Goal: Entertainment & Leisure: Consume media (video, audio)

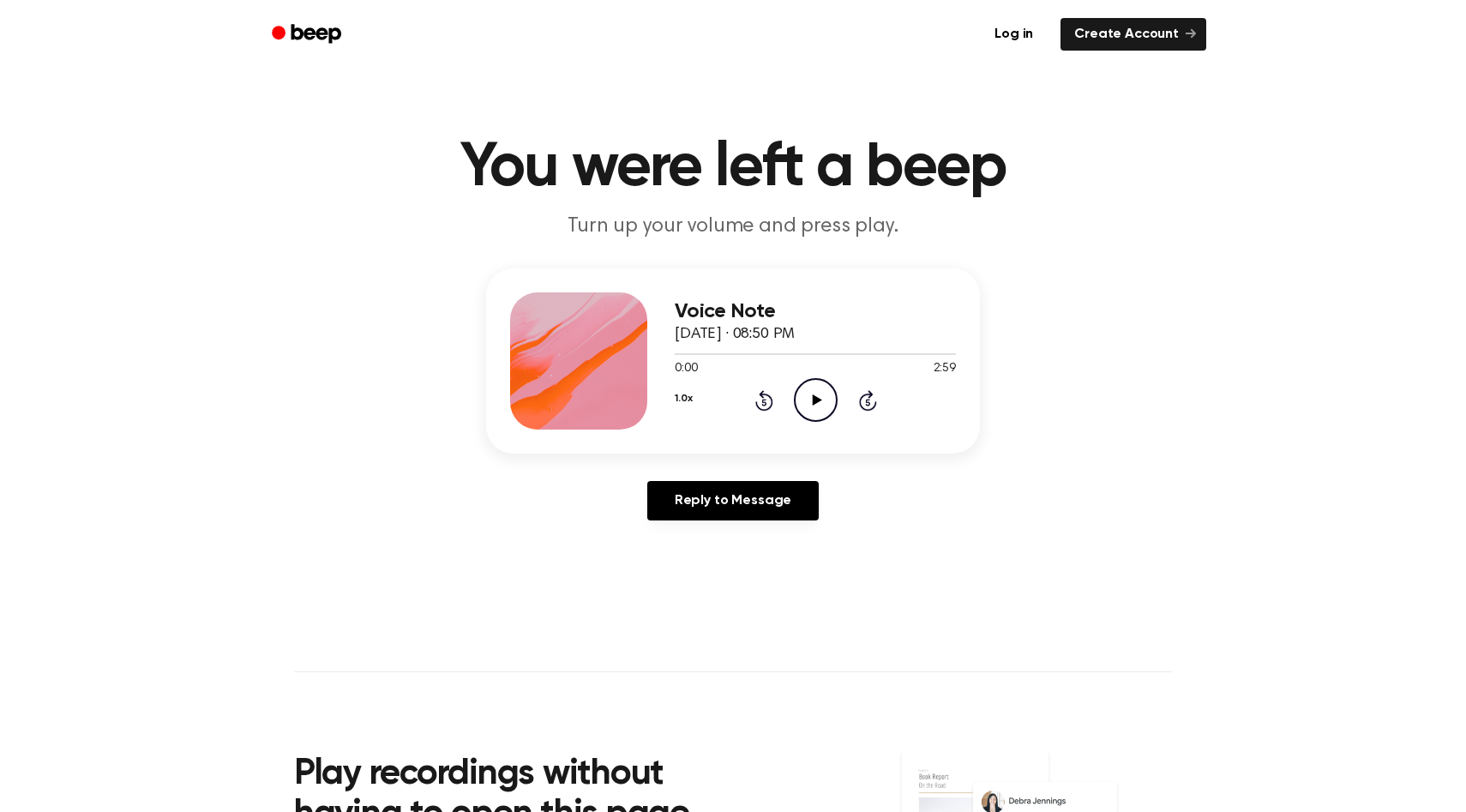
click at [821, 394] on icon "Play Audio" at bounding box center [816, 400] width 43 height 43
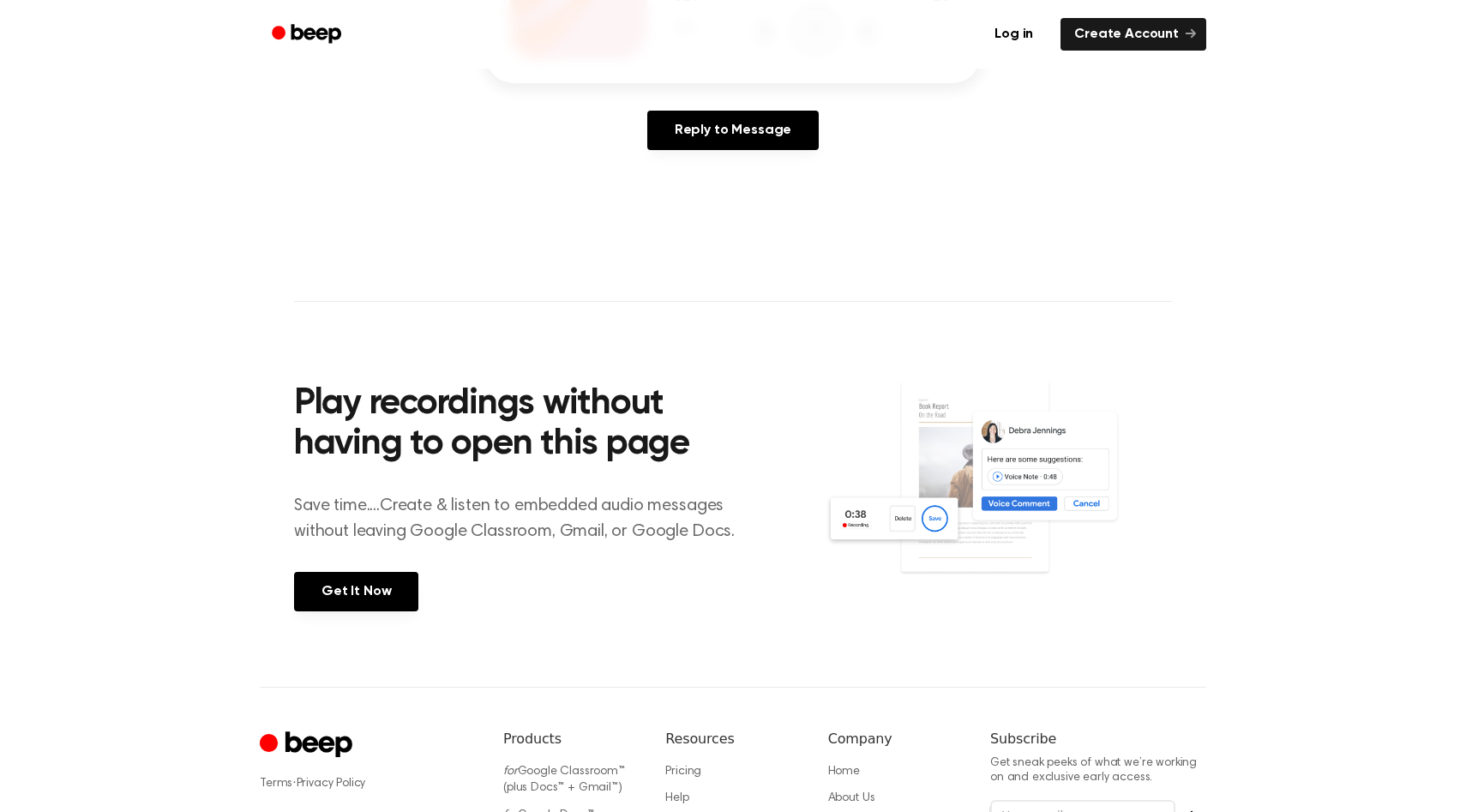
scroll to position [388, 0]
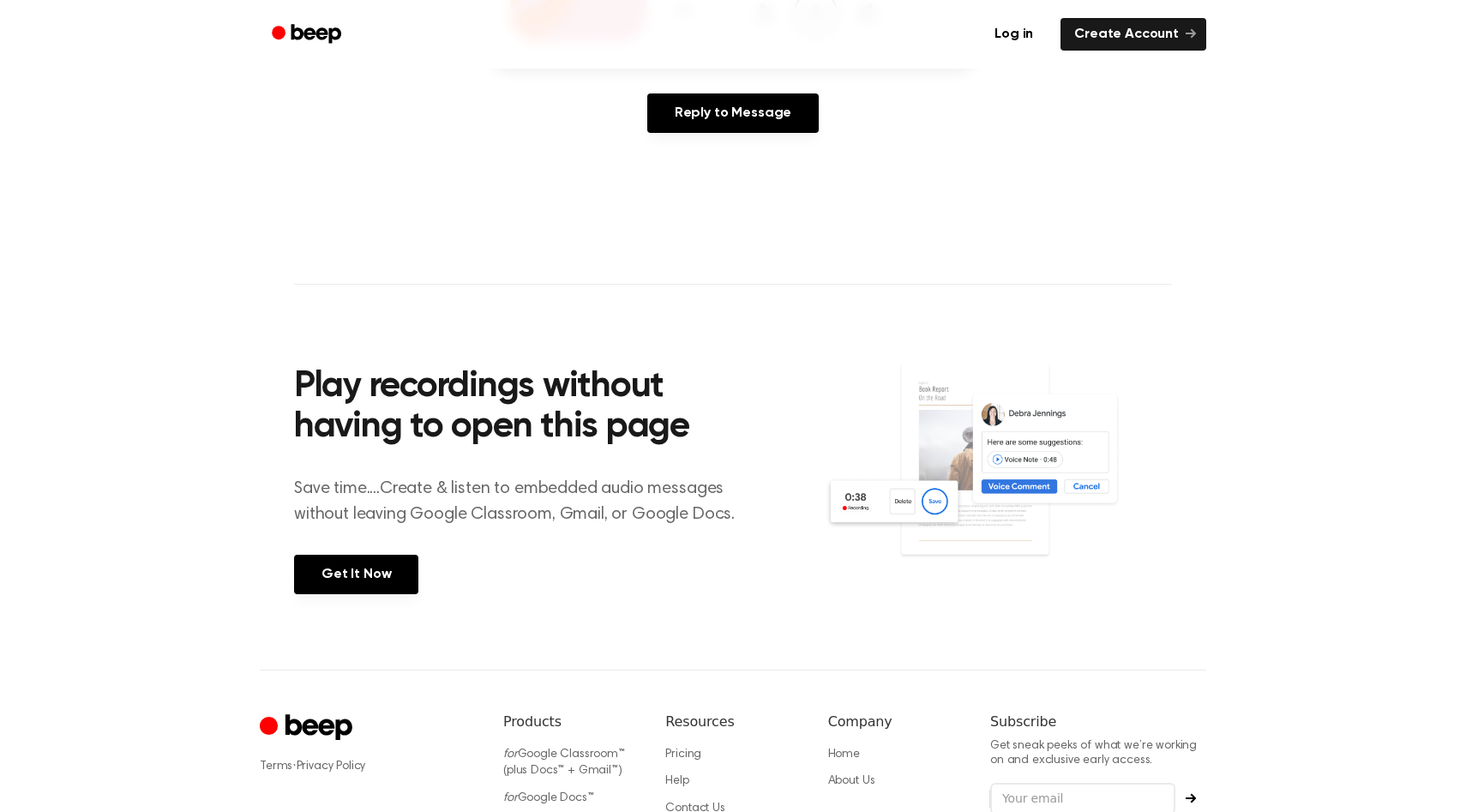
click at [1203, 286] on main "You were left a beep Turn up your volume and press play. Voice Note [DATE] · 08…" at bounding box center [733, 141] width 1466 height 1057
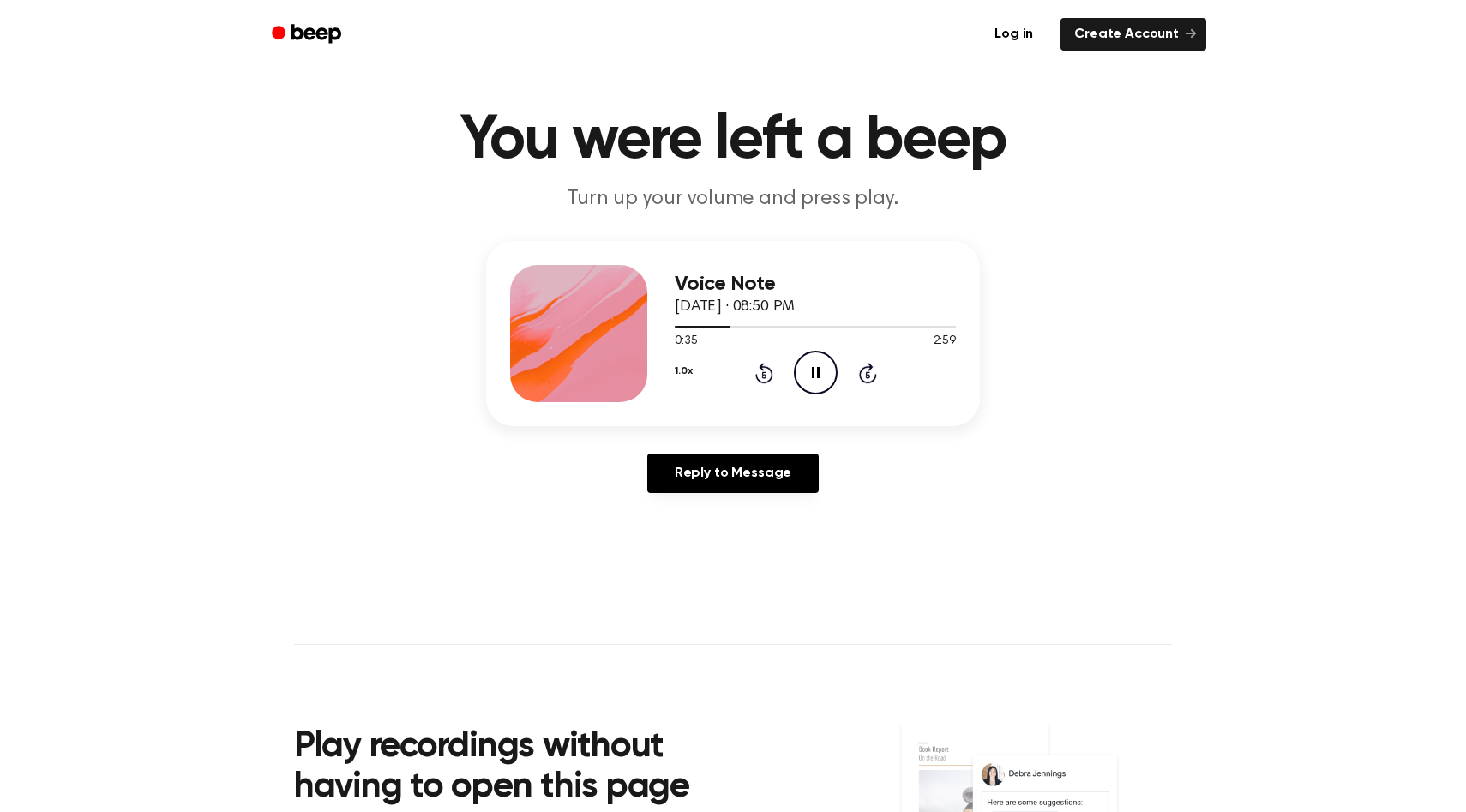
scroll to position [23, 0]
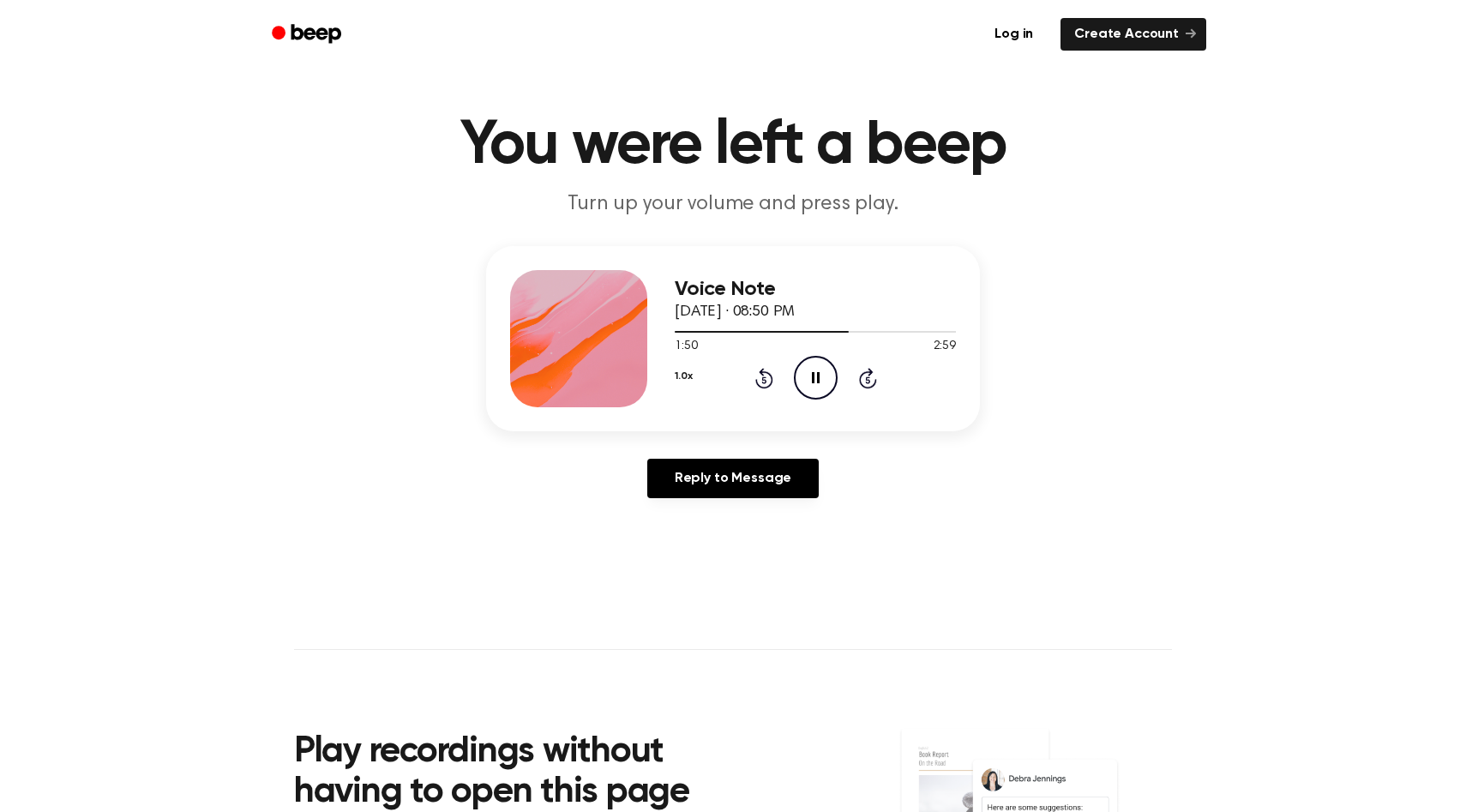
click at [554, 434] on div "Voice Note [DATE] · 08:50 PM 1:50 2:59 Your browser does not support the [objec…" at bounding box center [733, 379] width 1425 height 266
click at [868, 388] on icon at bounding box center [868, 378] width 18 height 21
click at [806, 368] on icon "Play Audio" at bounding box center [816, 377] width 43 height 43
click at [798, 336] on div at bounding box center [815, 331] width 281 height 14
click at [944, 332] on div at bounding box center [815, 332] width 281 height 2
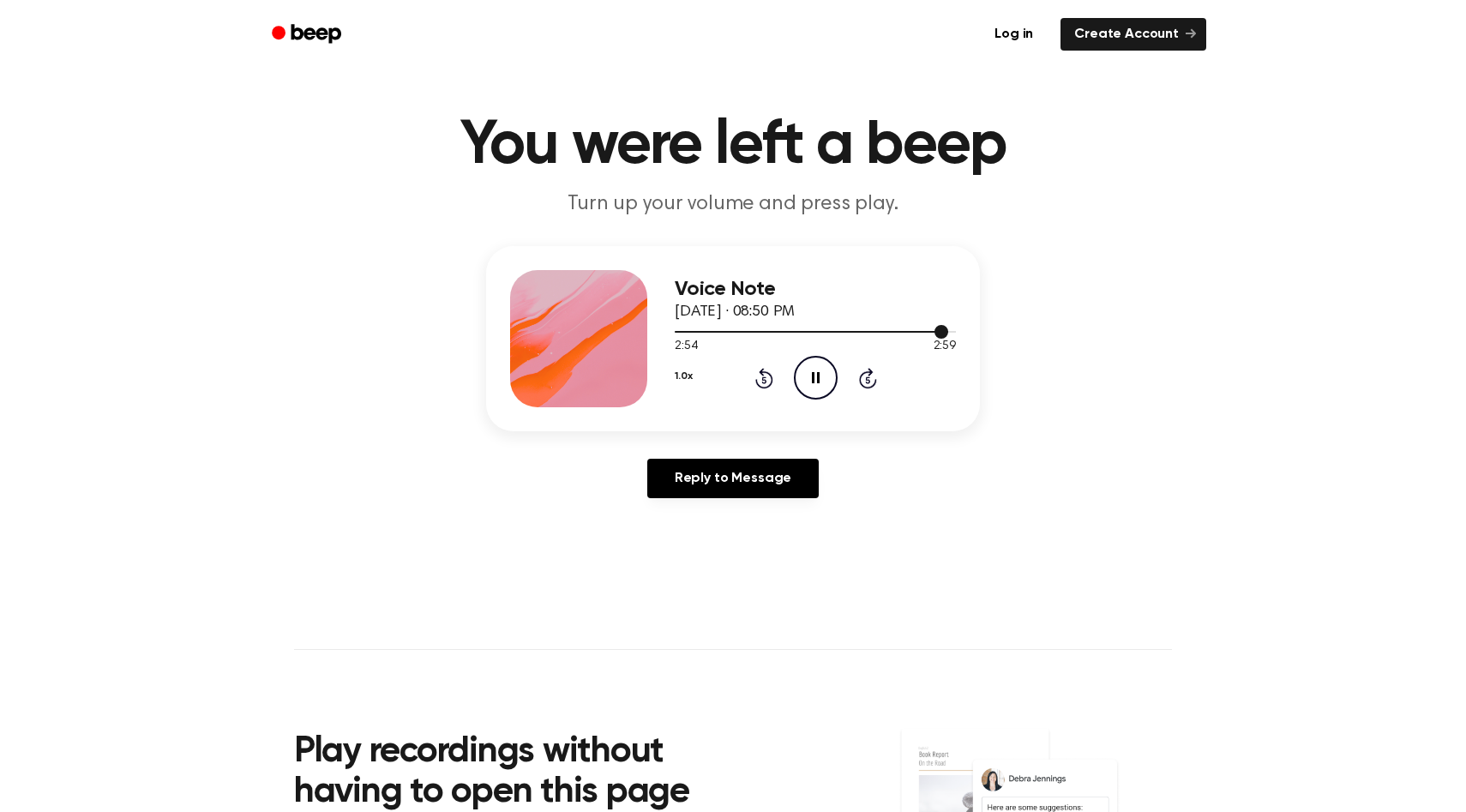
click at [876, 329] on div at bounding box center [815, 331] width 281 height 14
click at [815, 381] on icon "Pause Audio" at bounding box center [816, 377] width 43 height 43
